Goal: Transaction & Acquisition: Download file/media

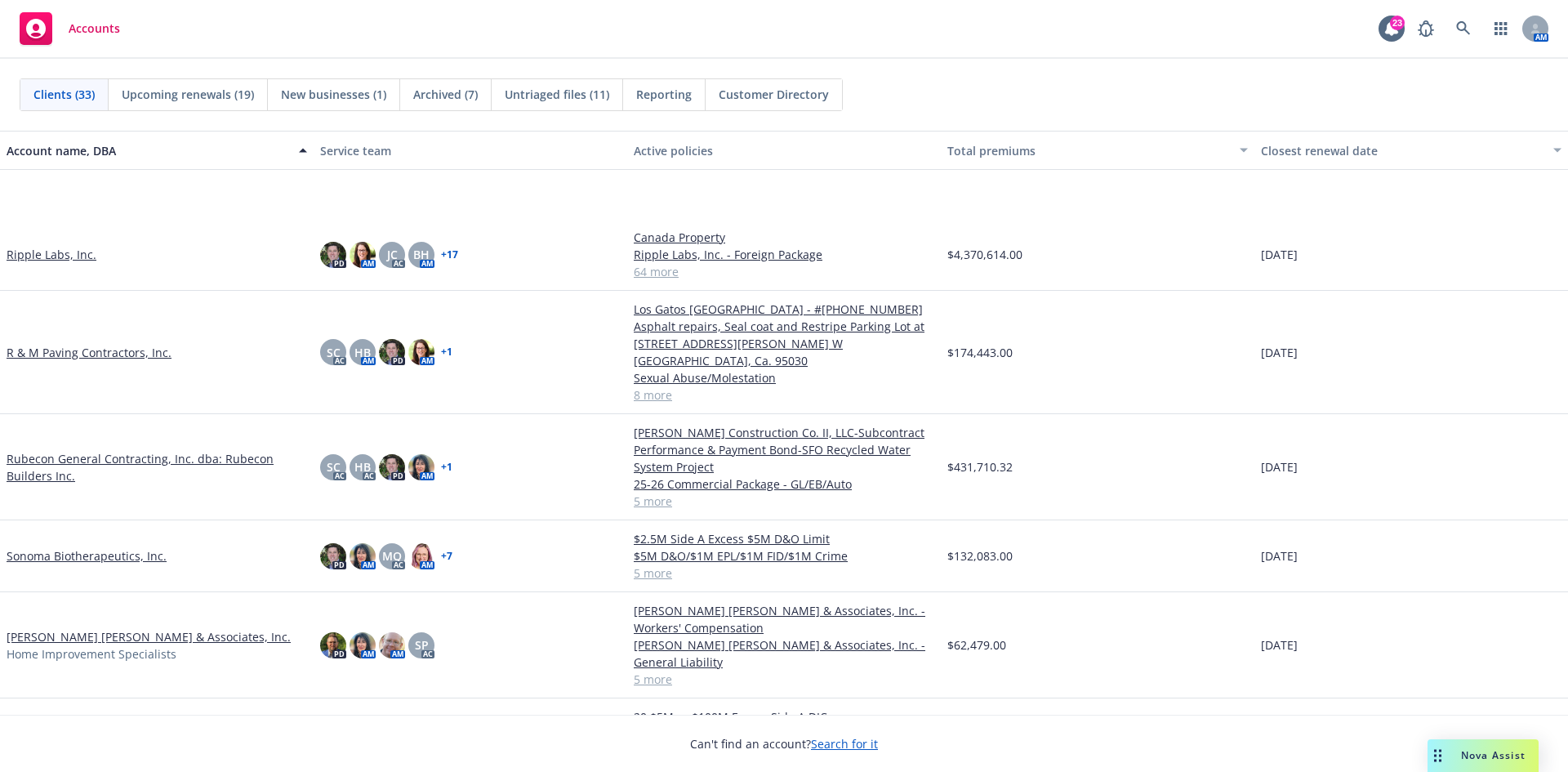
scroll to position [1553, 0]
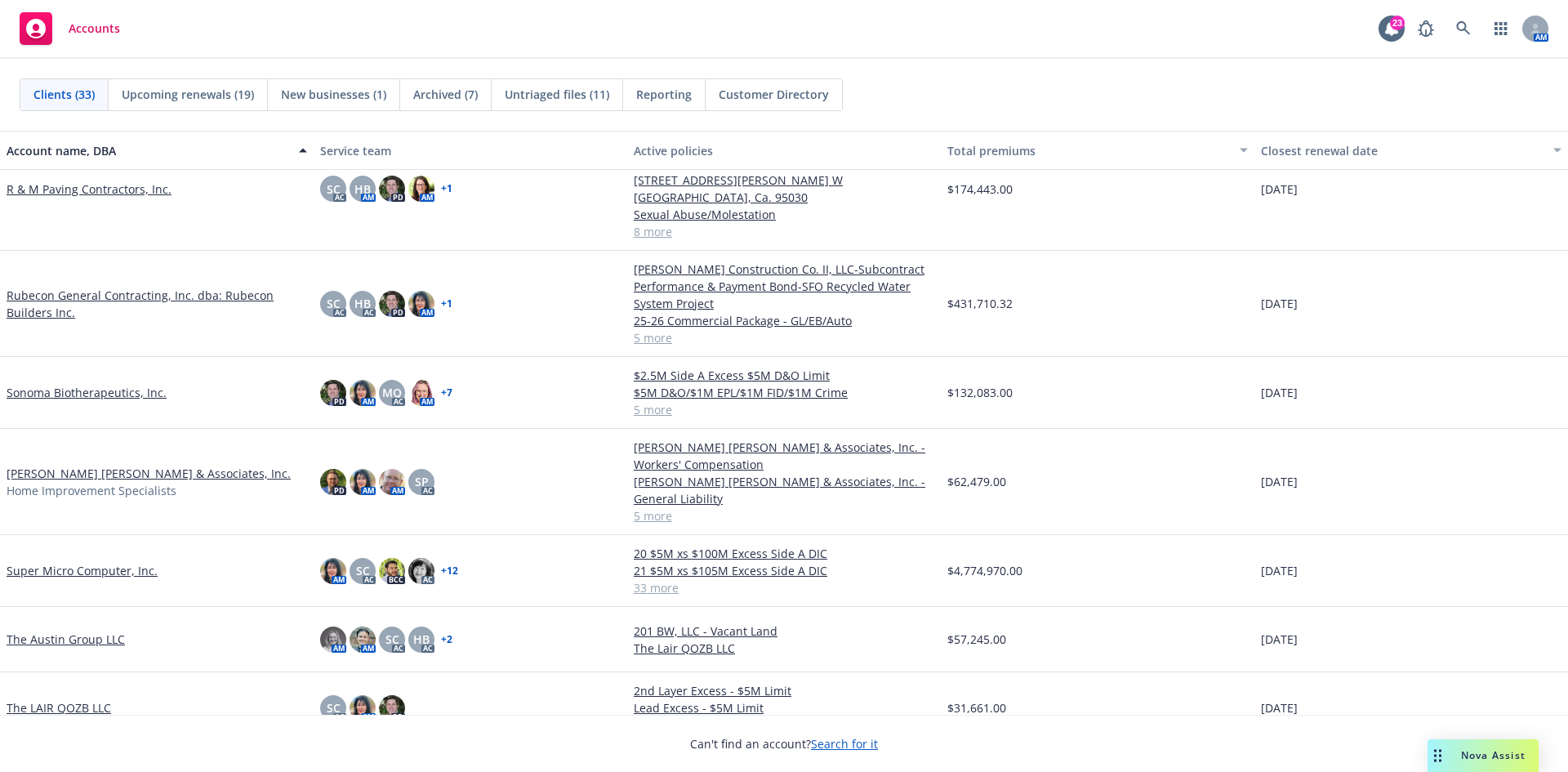
click at [85, 465] on link "Steinberg Hall & Associates, Inc." at bounding box center [148, 473] width 285 height 17
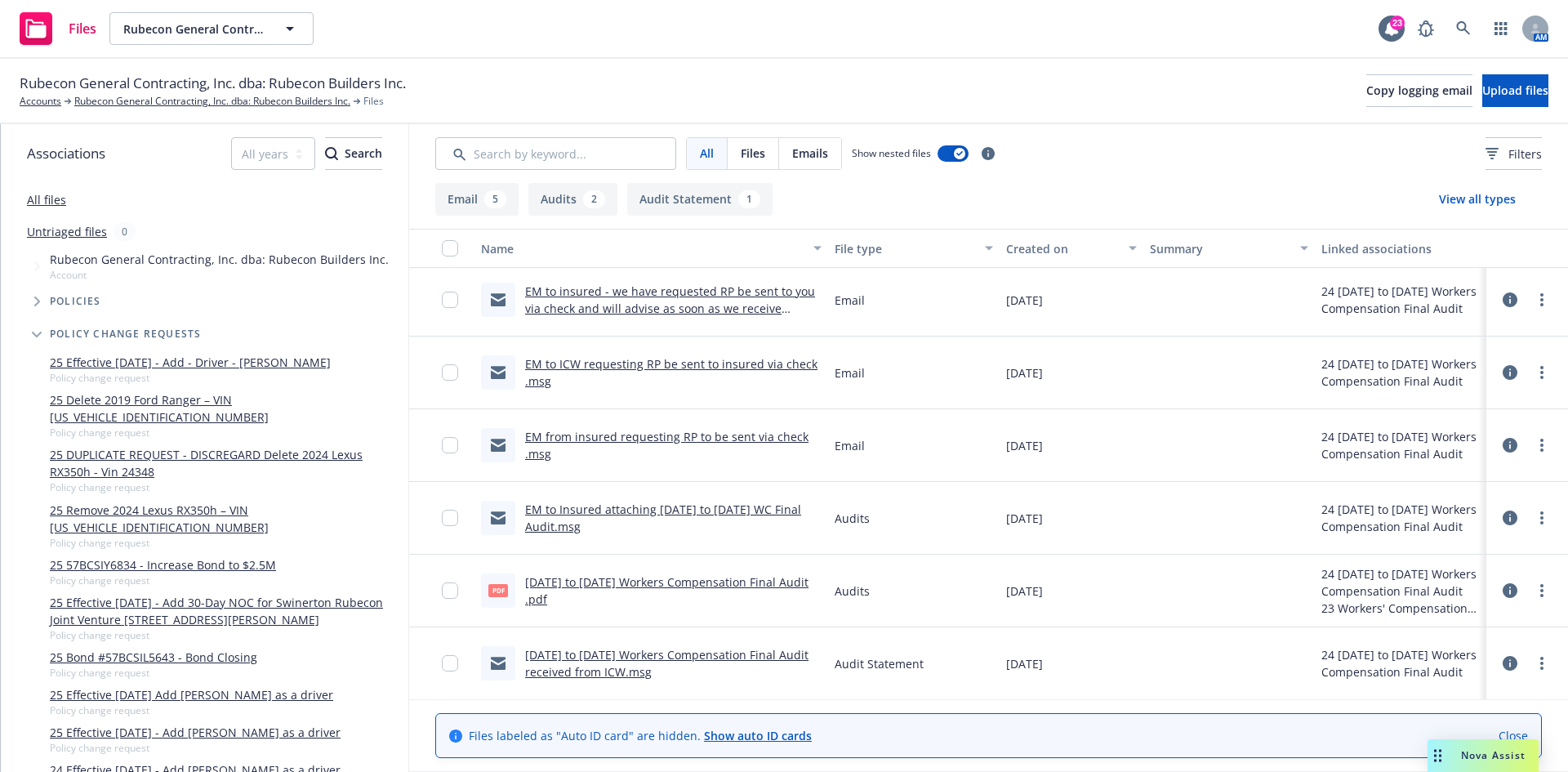
scroll to position [149, 0]
click at [635, 505] on link "EM to Insured attaching 8/6/23 to 8/6/24 WC Final Audit.msg" at bounding box center [663, 517] width 276 height 33
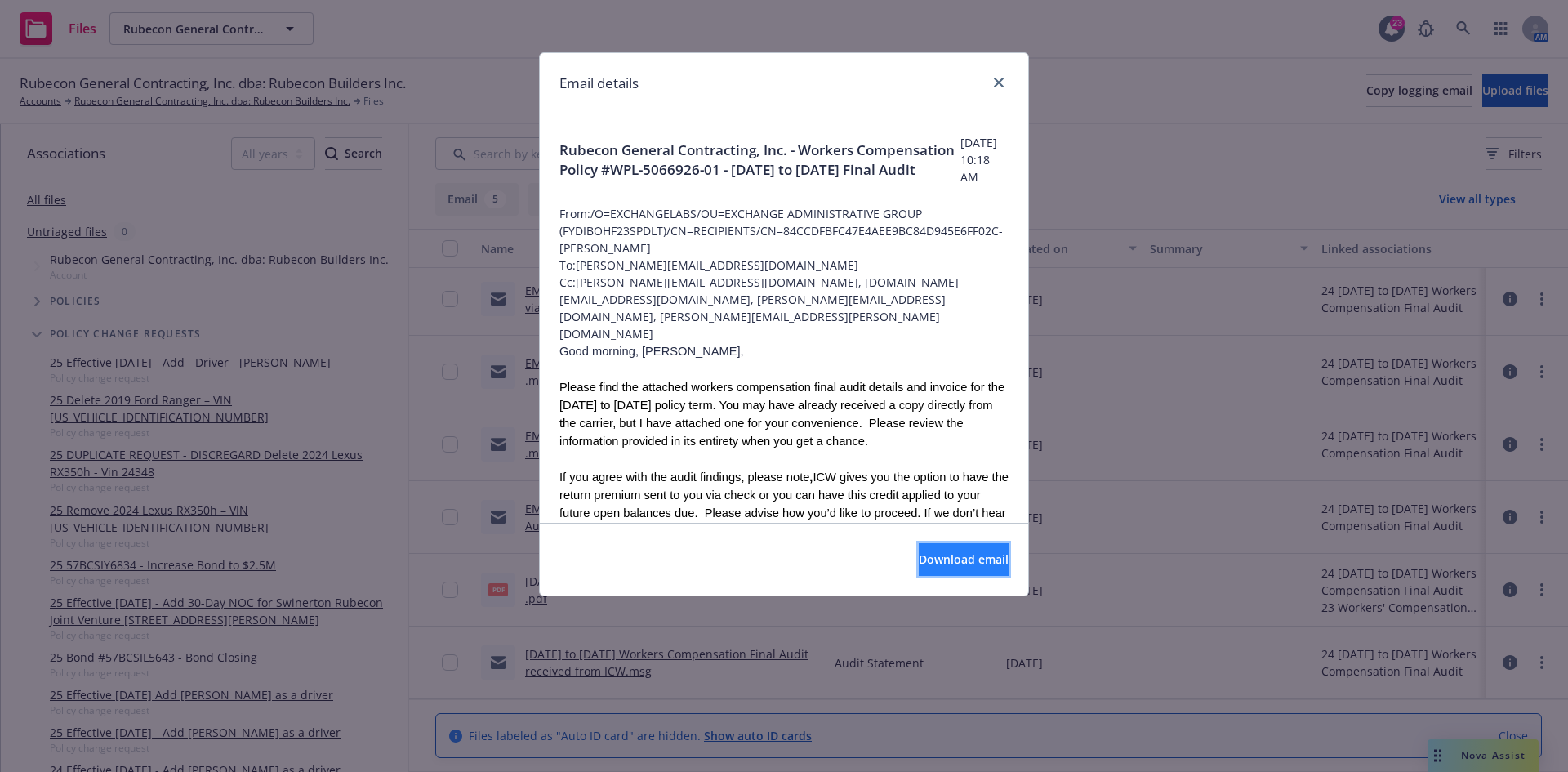
click at [919, 553] on span "Download email" at bounding box center [964, 559] width 90 height 15
